Goal: Information Seeking & Learning: Check status

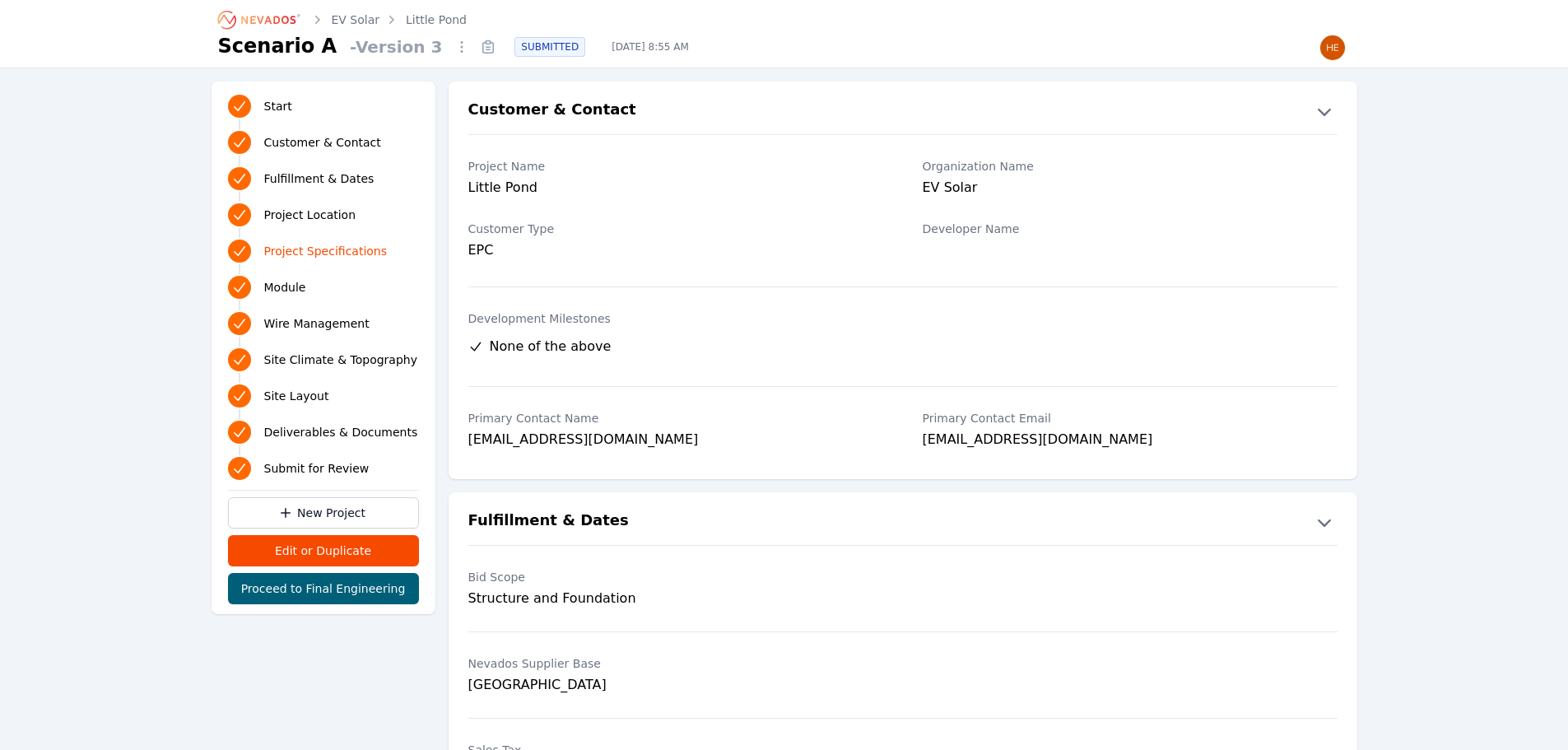
scroll to position [1071, 0]
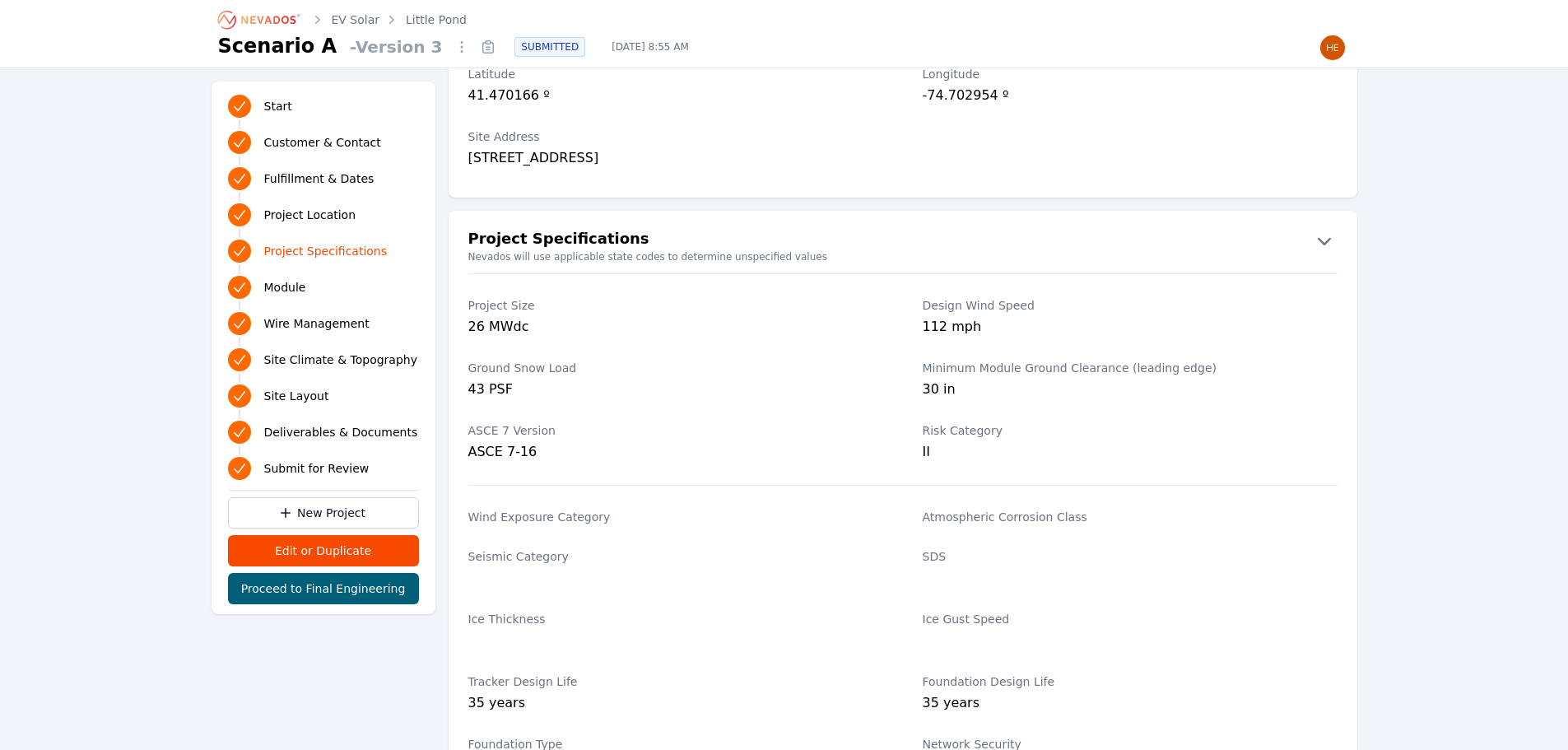
click at [271, 13] on icon "Breadcrumb" at bounding box center [260, 19] width 90 height 26
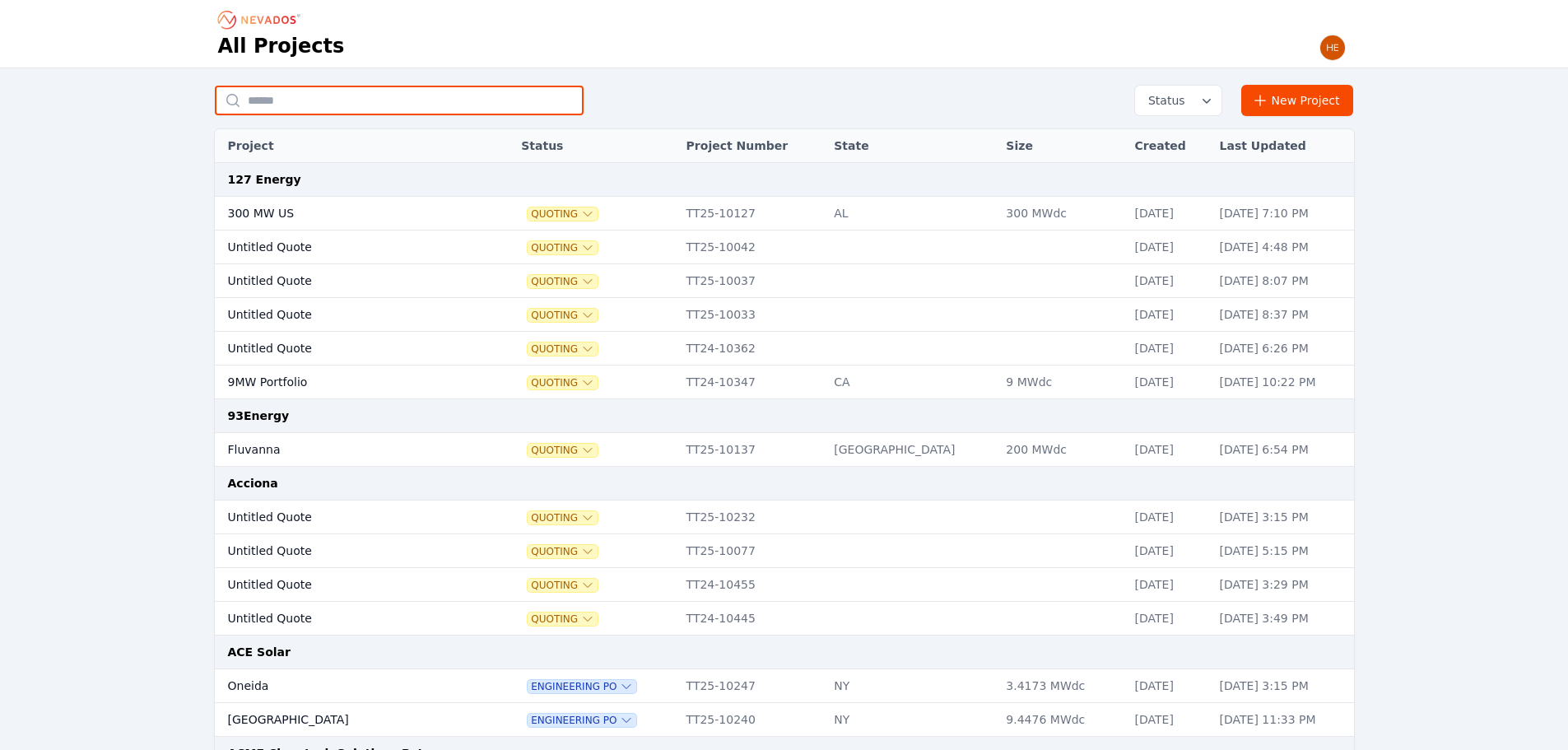
click at [318, 99] on input "text" at bounding box center [399, 100] width 369 height 30
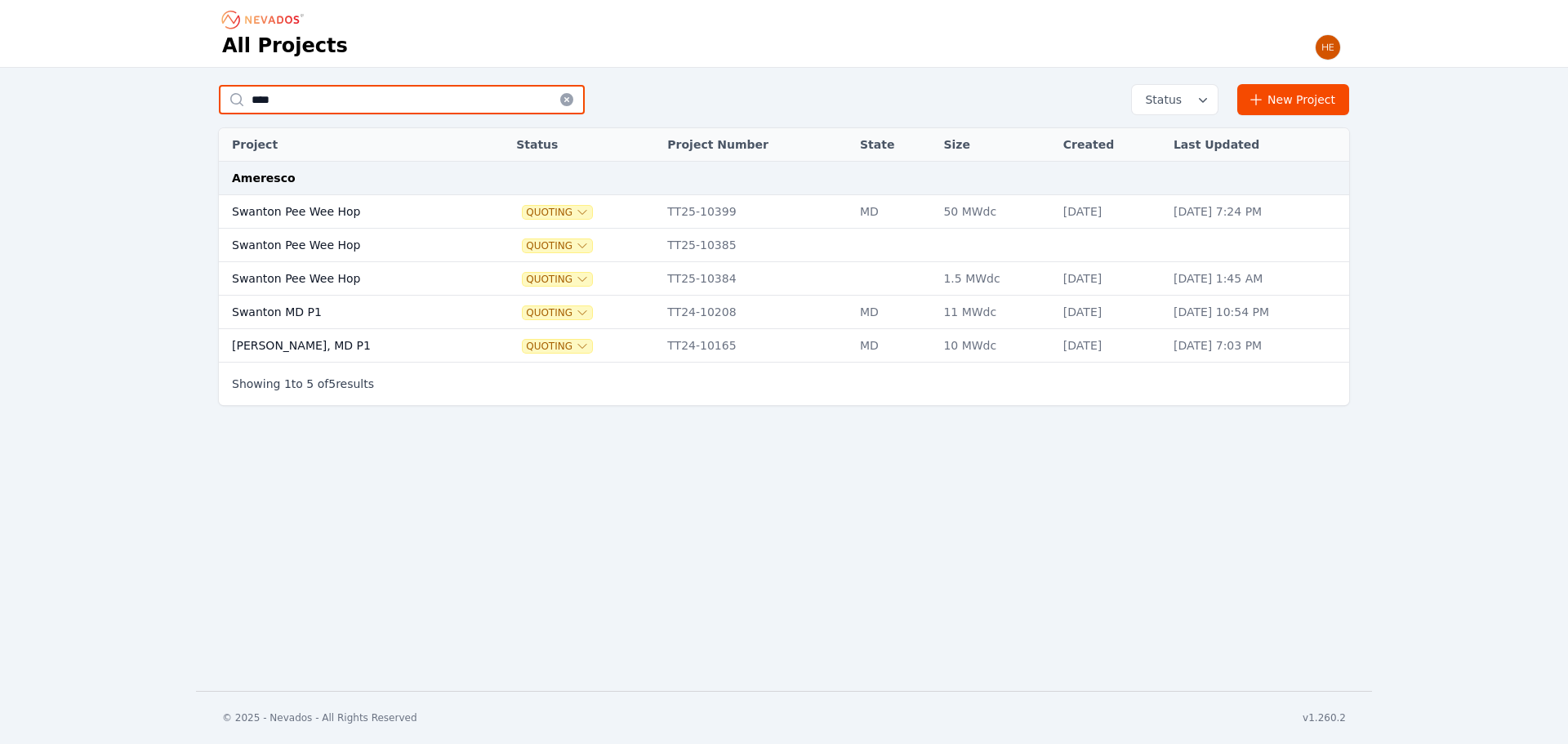
type input "****"
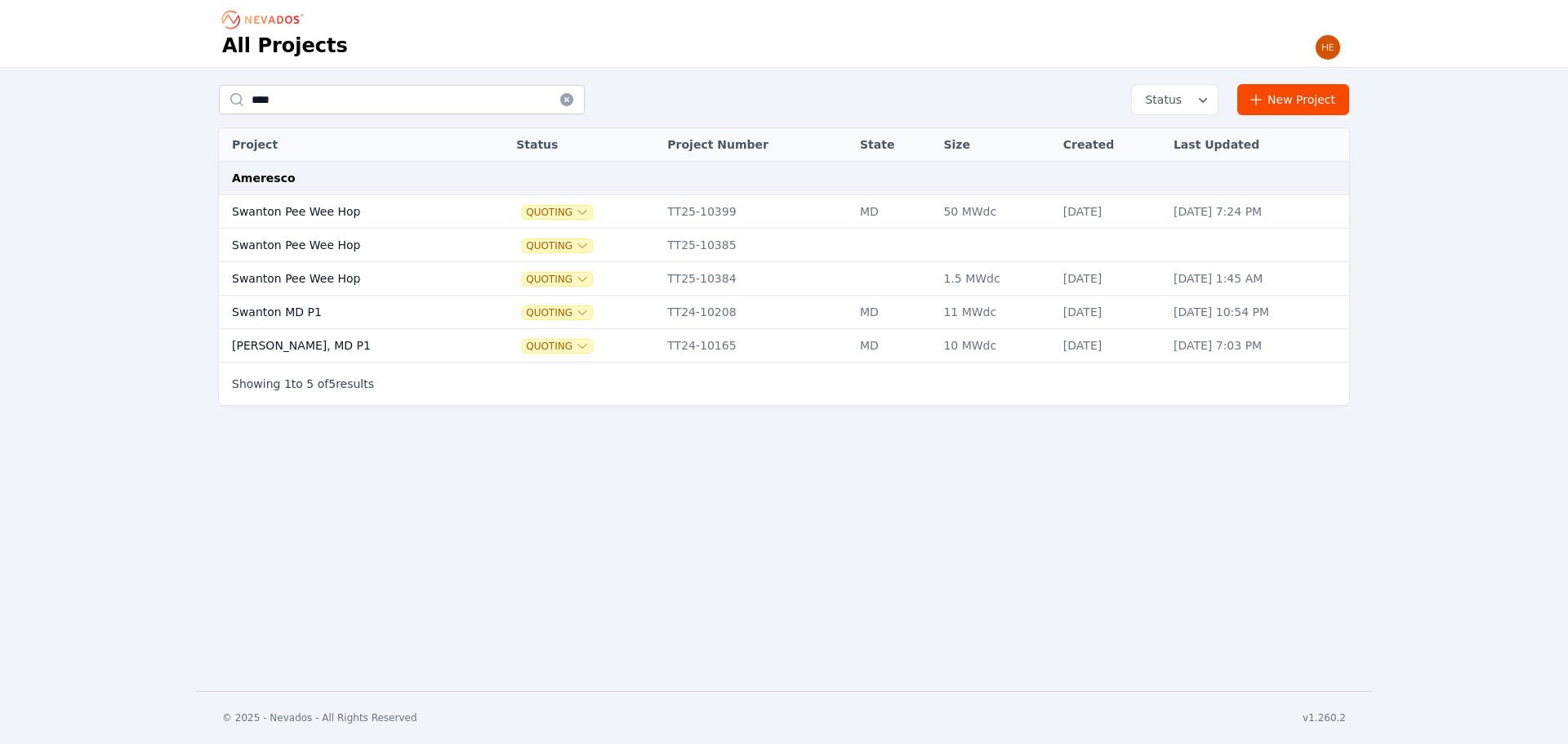
click at [310, 246] on td "Swanton Pee Wee Hop" at bounding box center [349, 245] width 262 height 33
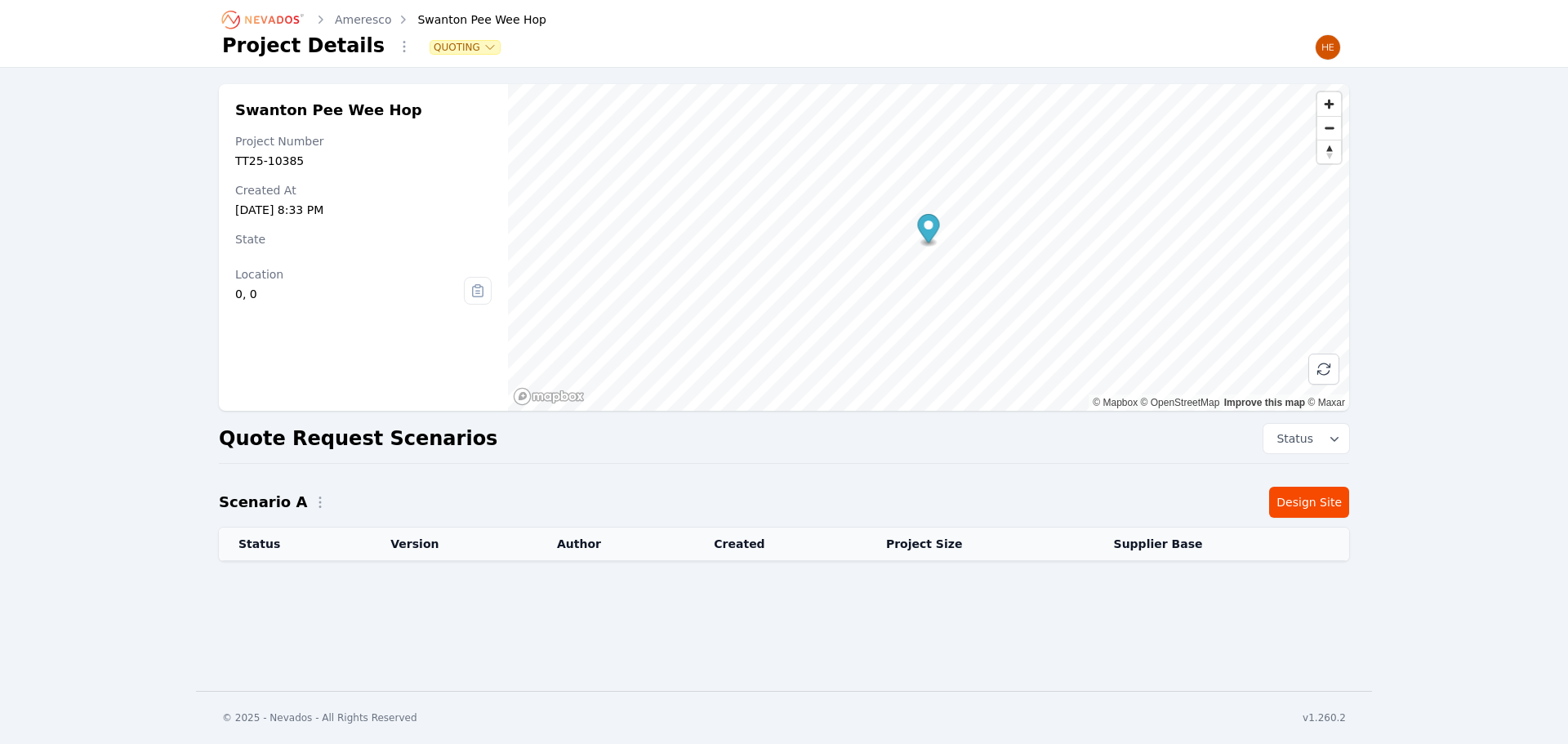
click at [279, 609] on div "Ameresco Swanton Pee Wee Hop Project Details Quoting Swanton Pee Wee Hop Projec…" at bounding box center [784, 345] width 1568 height 691
click at [262, 547] on th "Status" at bounding box center [294, 544] width 152 height 33
click at [483, 51] on icon "button" at bounding box center [490, 47] width 13 height 13
click at [423, 71] on button "Archived" at bounding box center [439, 72] width 108 height 30
click at [465, 19] on div "Swanton Pee Wee Hop" at bounding box center [470, 19] width 151 height 17
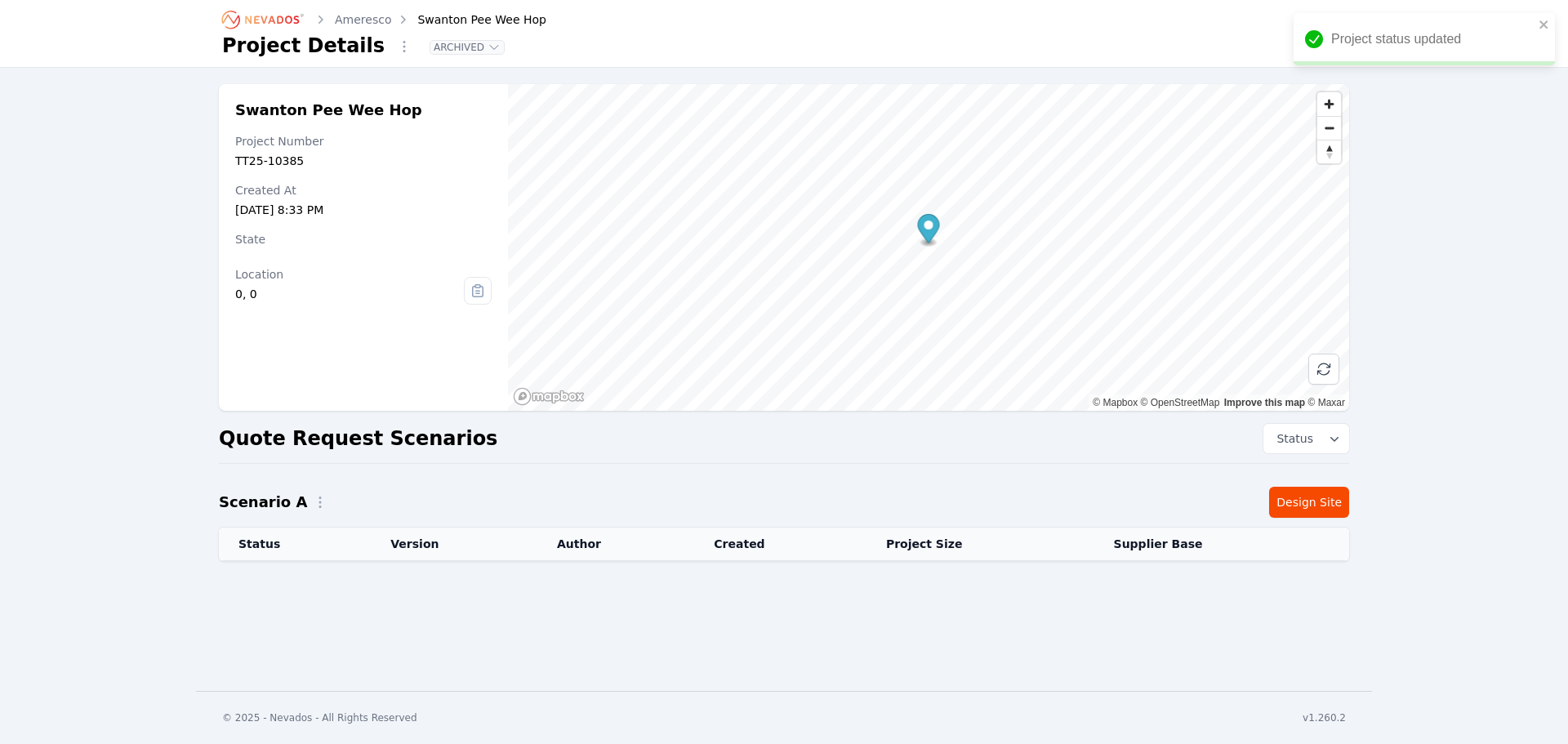
click at [371, 15] on link "Ameresco" at bounding box center [362, 19] width 57 height 17
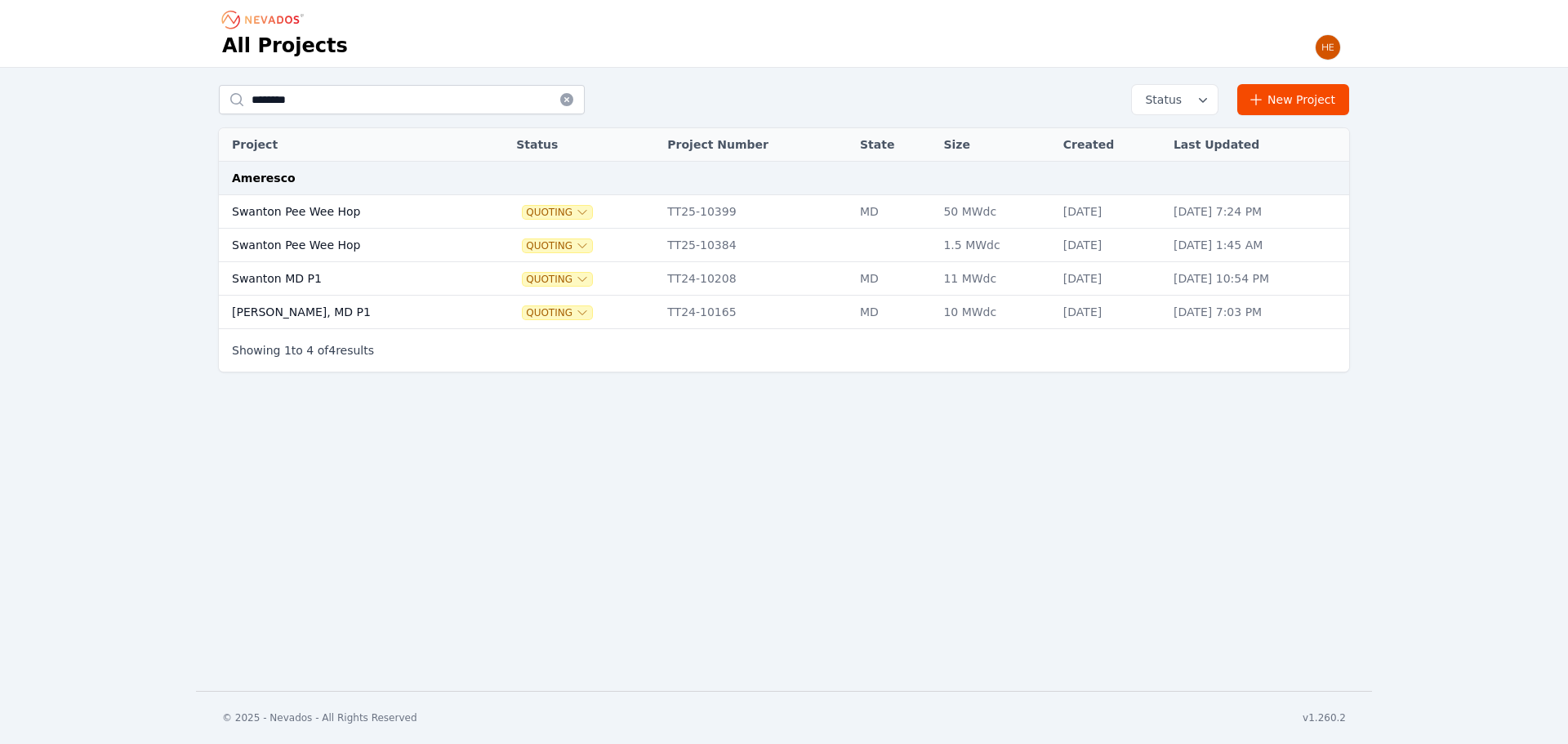
click at [320, 242] on td "Swanton Pee Wee Hop" at bounding box center [349, 245] width 262 height 33
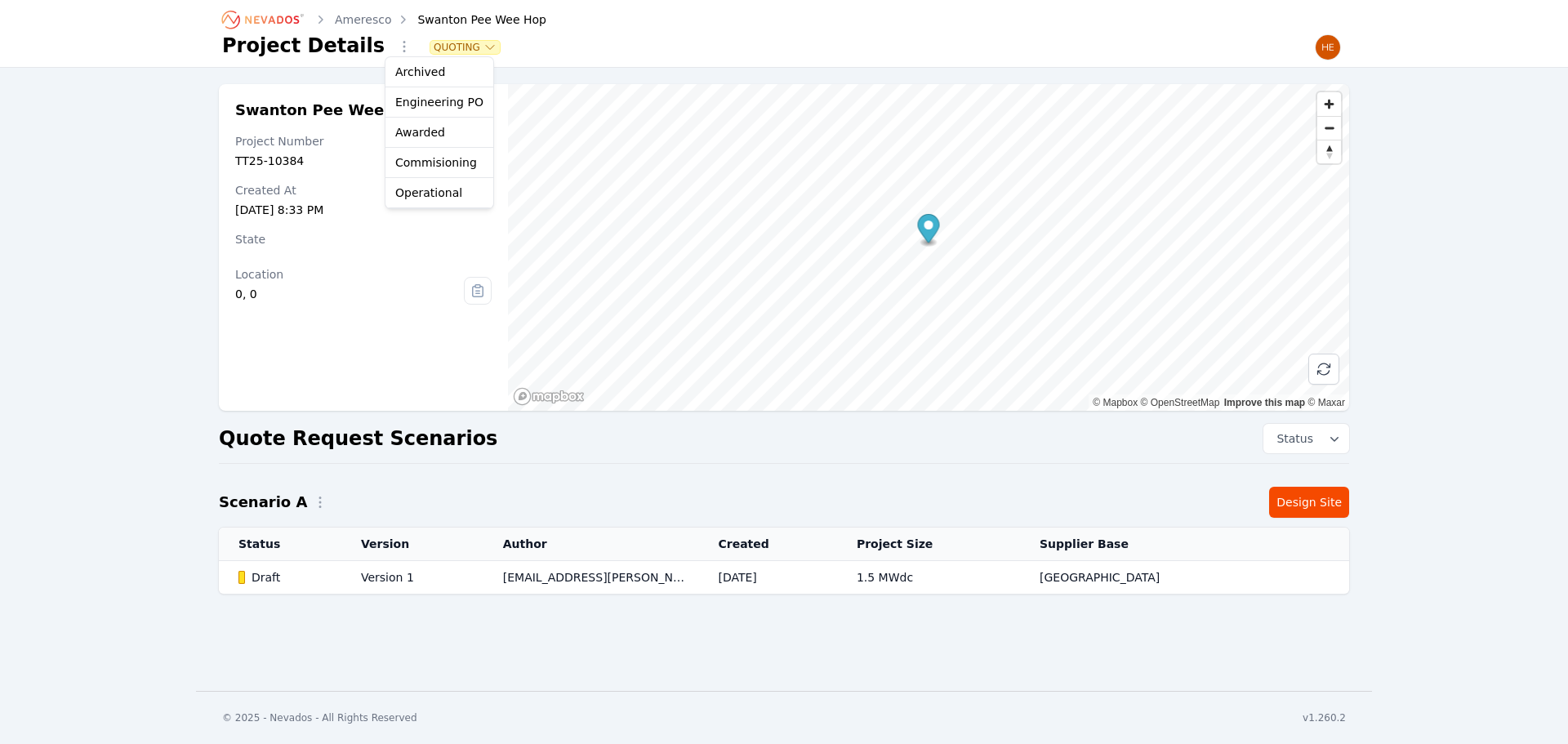
click at [483, 46] on icon "button" at bounding box center [490, 47] width 13 height 13
click at [447, 70] on button "Archived" at bounding box center [439, 72] width 108 height 30
click at [360, 17] on link "Ameresco" at bounding box center [362, 19] width 57 height 17
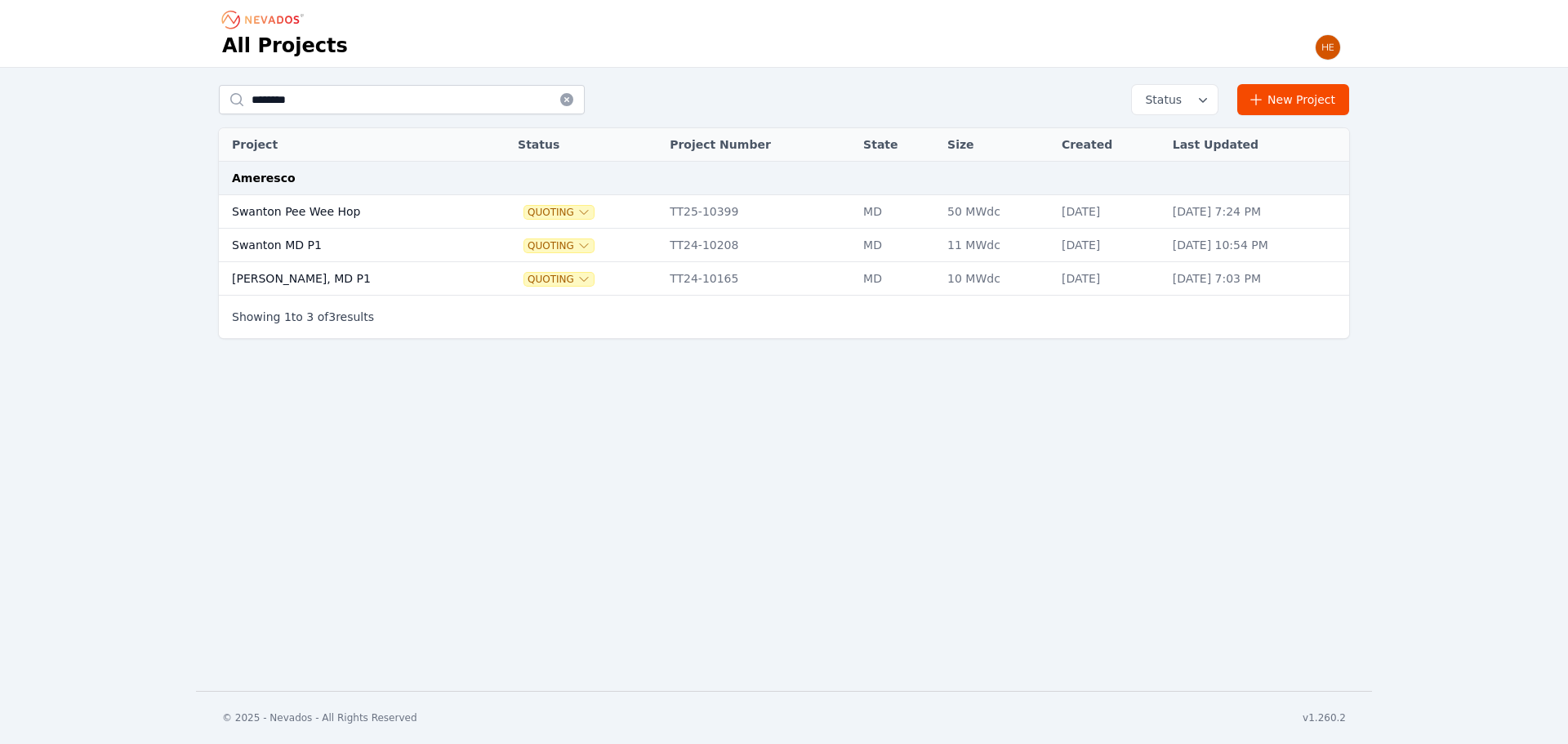
click at [285, 244] on td "Swanton MD P1" at bounding box center [350, 245] width 264 height 33
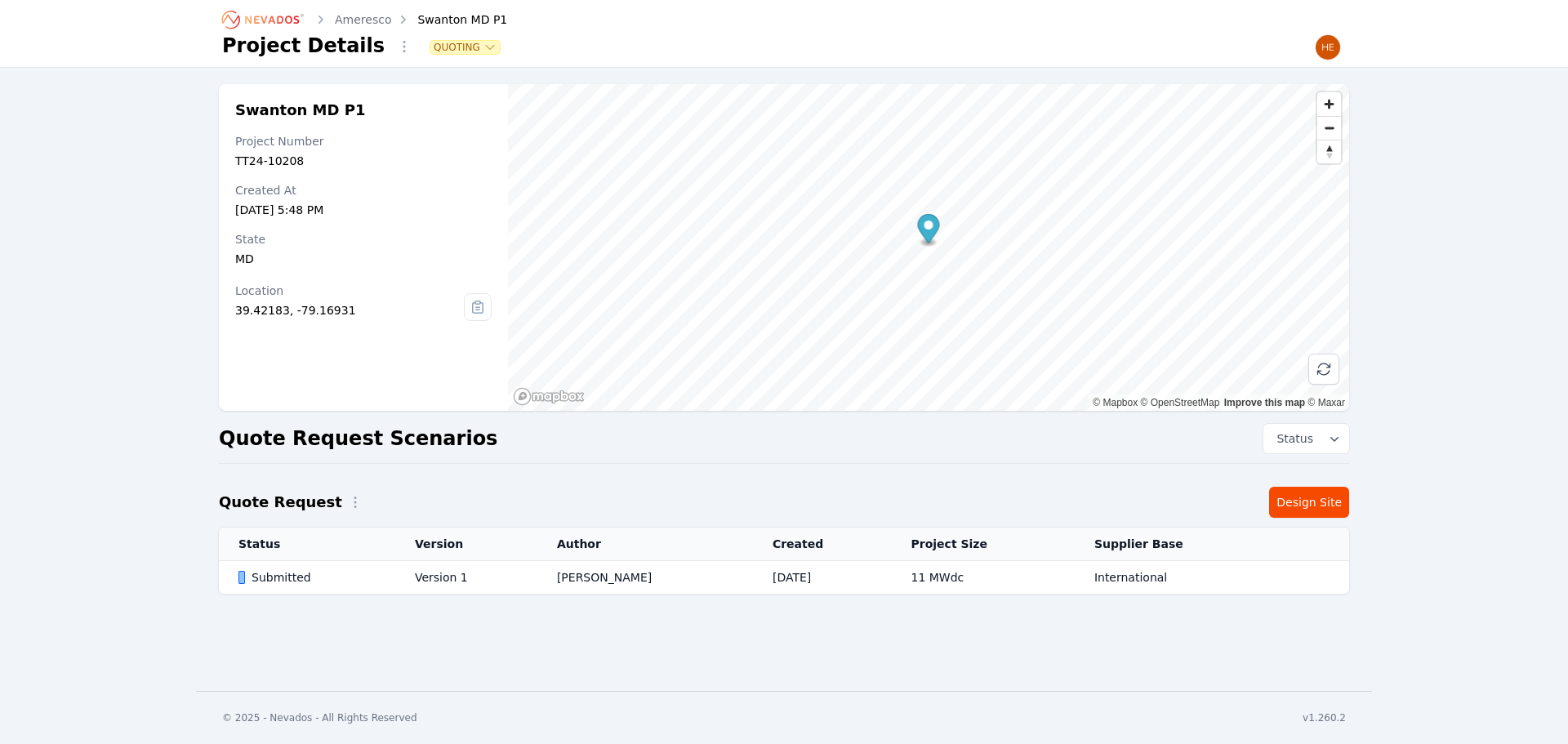
click at [464, 44] on span "Quoting" at bounding box center [465, 47] width 70 height 13
click at [453, 75] on button "Archived" at bounding box center [439, 72] width 108 height 30
click at [358, 19] on link "Ameresco" at bounding box center [362, 19] width 57 height 17
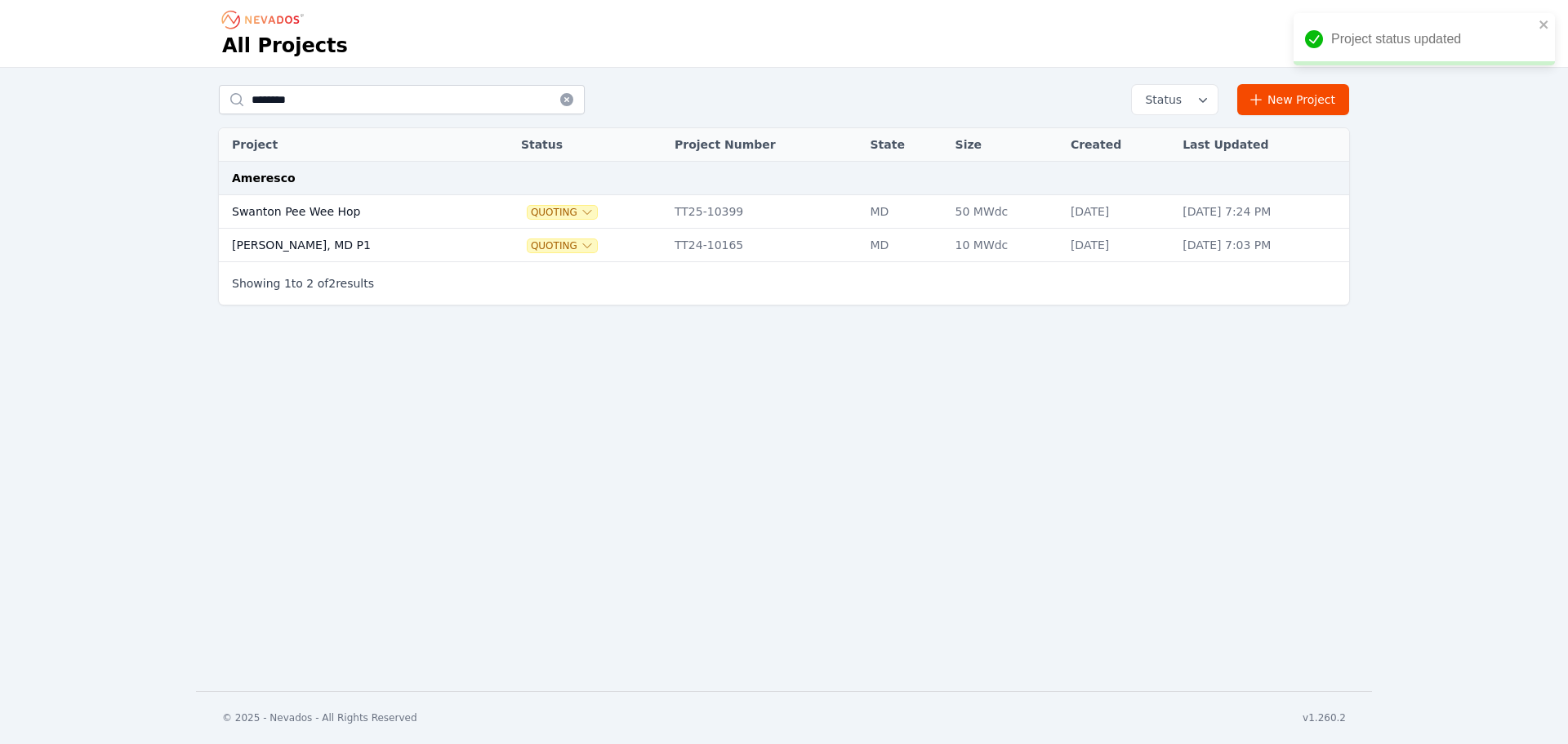
click at [291, 251] on td "[PERSON_NAME], MD P1" at bounding box center [352, 245] width 267 height 33
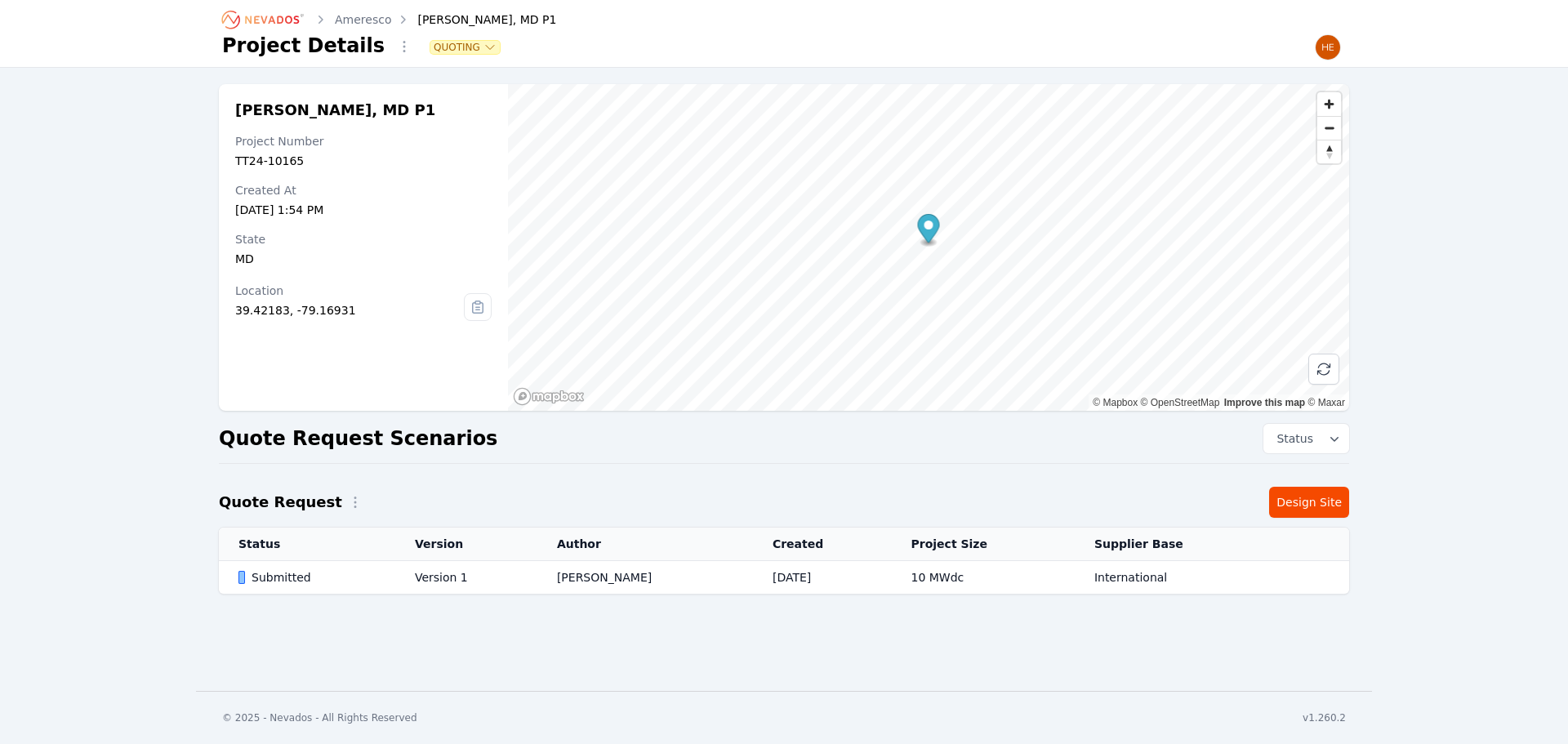
click at [483, 48] on icon "button" at bounding box center [490, 47] width 13 height 13
click at [445, 71] on button "Archived" at bounding box center [439, 72] width 108 height 30
click at [362, 19] on link "Ameresco" at bounding box center [362, 19] width 57 height 17
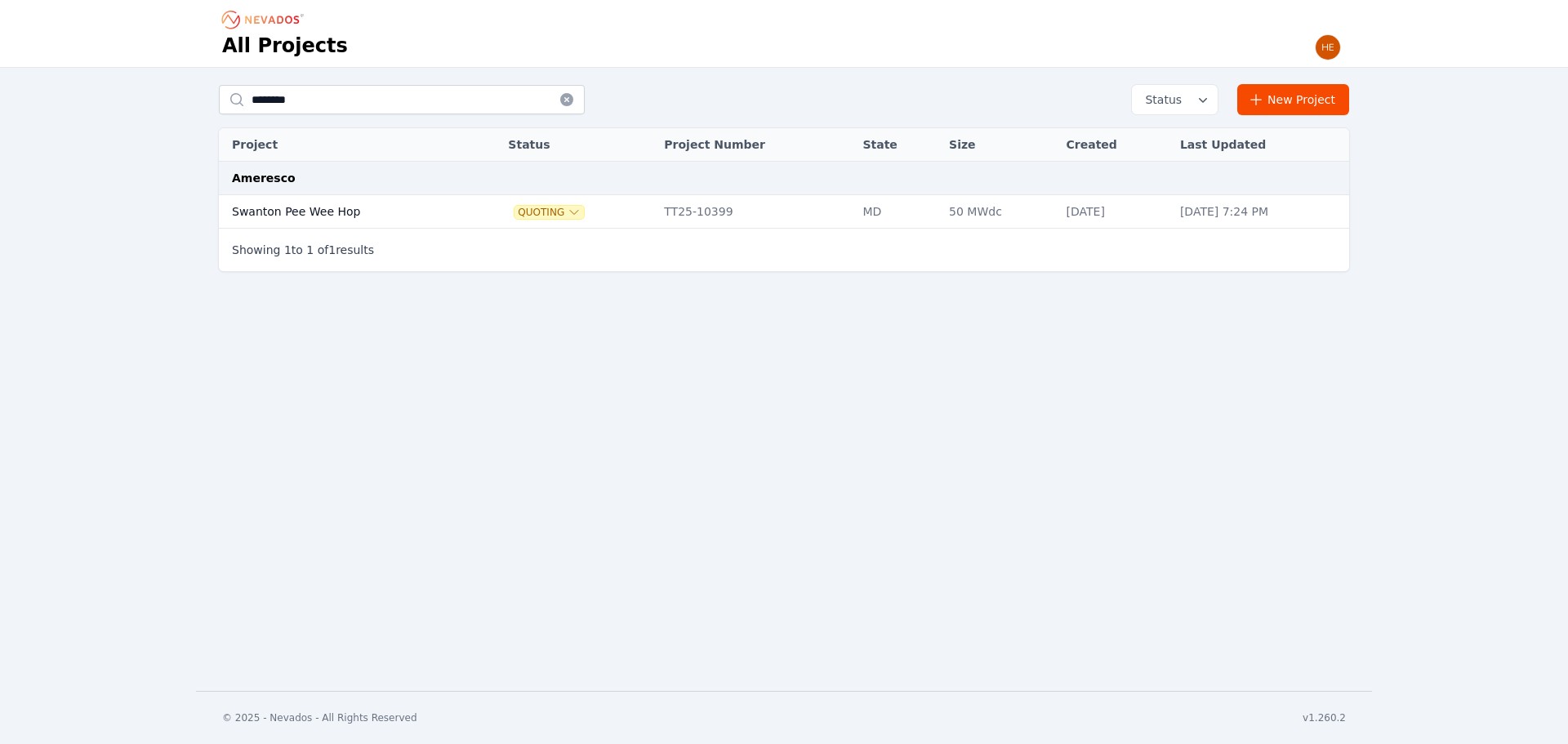
click at [472, 376] on div "All Projects ******** Status New Project Project Status Project Number State Si…" at bounding box center [784, 345] width 1568 height 691
click at [327, 210] on td "Swanton Pee Wee Hop" at bounding box center [346, 212] width 254 height 33
